Goal: Submit feedback/report problem

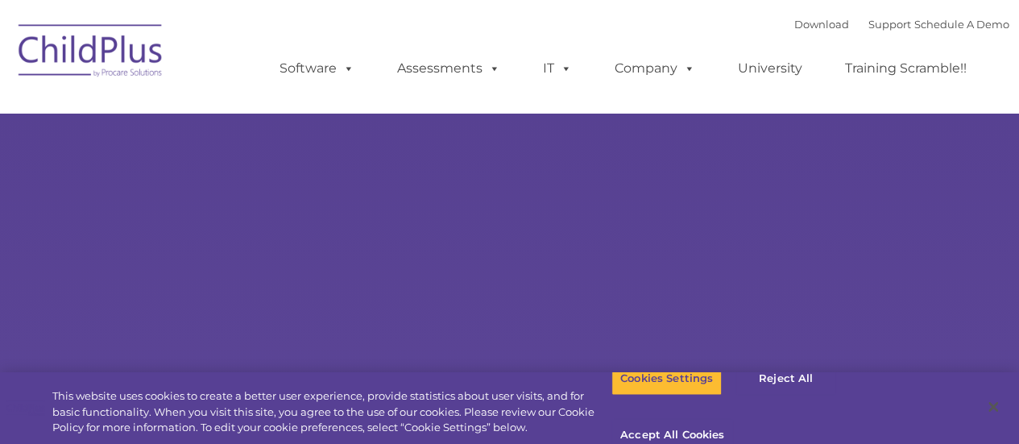
select select "MEDIUM"
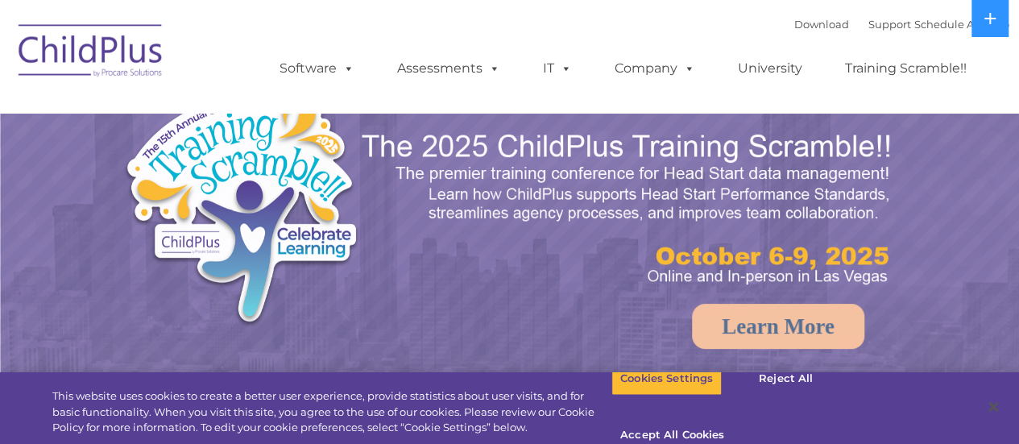
select select "MEDIUM"
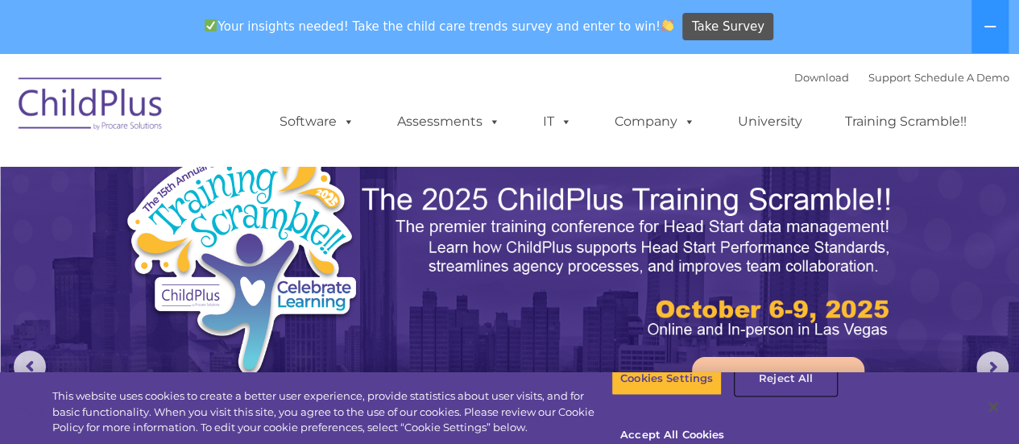
click at [773, 395] on button "Reject All" at bounding box center [785, 379] width 101 height 34
